Goal: Task Accomplishment & Management: Manage account settings

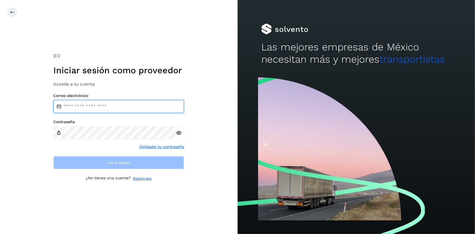
click at [133, 105] on input "email" at bounding box center [118, 106] width 131 height 13
type input "**********"
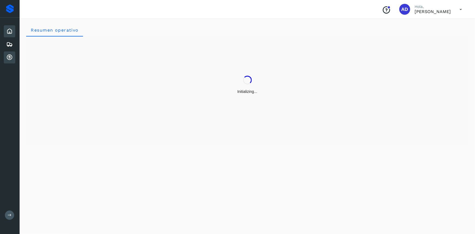
click at [5, 57] on div "Cuentas por cobrar" at bounding box center [9, 57] width 11 height 12
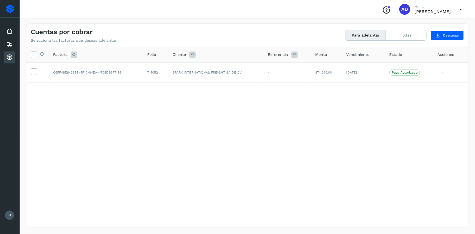
click at [329, 143] on div "Selecciona todas las facturas disponibles para adelanto Factura Folio Cliente R…" at bounding box center [247, 126] width 442 height 158
click at [335, 114] on div "Selecciona todas las facturas disponibles para adelanto Factura Folio Cliente R…" at bounding box center [247, 126] width 442 height 158
click at [460, 3] on div "Conoce nuestros beneficios AD Hola, [PERSON_NAME]" at bounding box center [422, 9] width 89 height 13
click at [460, 10] on icon at bounding box center [460, 9] width 11 height 11
click at [432, 22] on div "Cerrar sesión" at bounding box center [433, 24] width 65 height 10
